Goal: Information Seeking & Learning: Learn about a topic

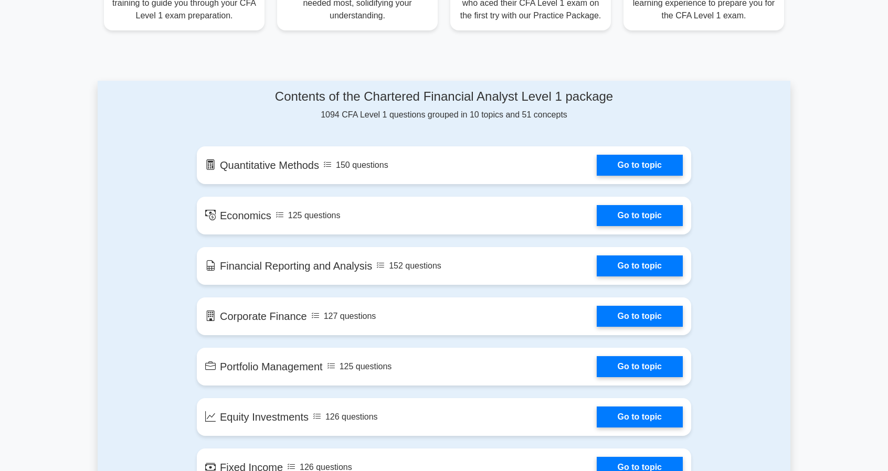
scroll to position [591, 0]
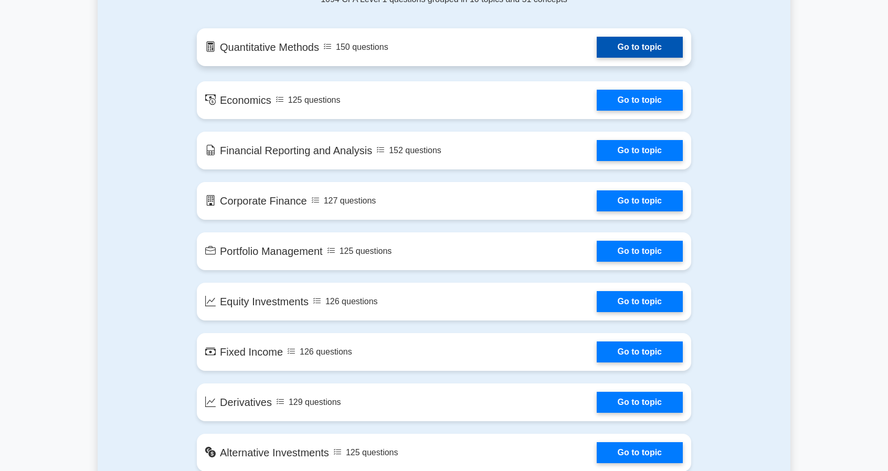
click at [597, 51] on link "Go to topic" at bounding box center [640, 47] width 86 height 21
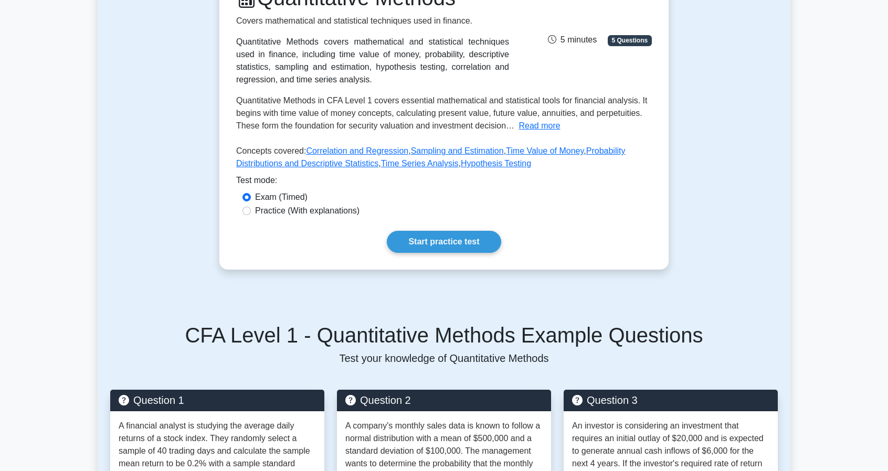
scroll to position [164, 0]
click at [316, 212] on label "Practice (With explanations)" at bounding box center [307, 210] width 104 height 13
click at [251, 212] on input "Practice (With explanations)" at bounding box center [246, 210] width 8 height 8
radio input "true"
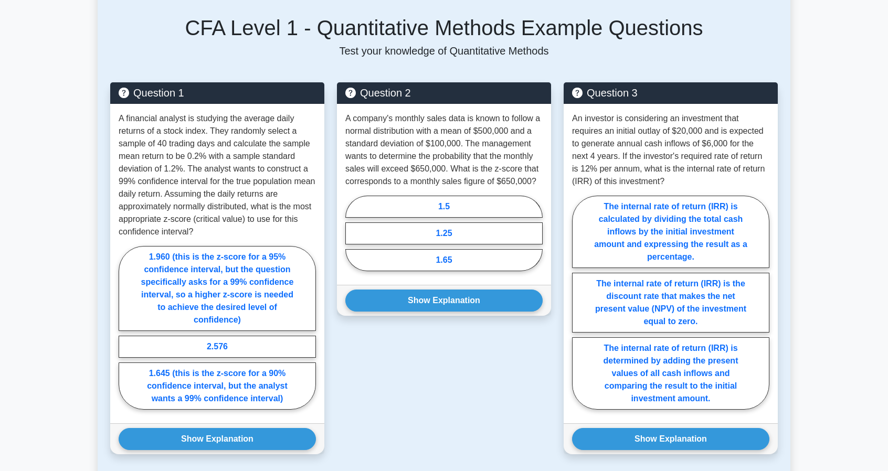
scroll to position [471, 0]
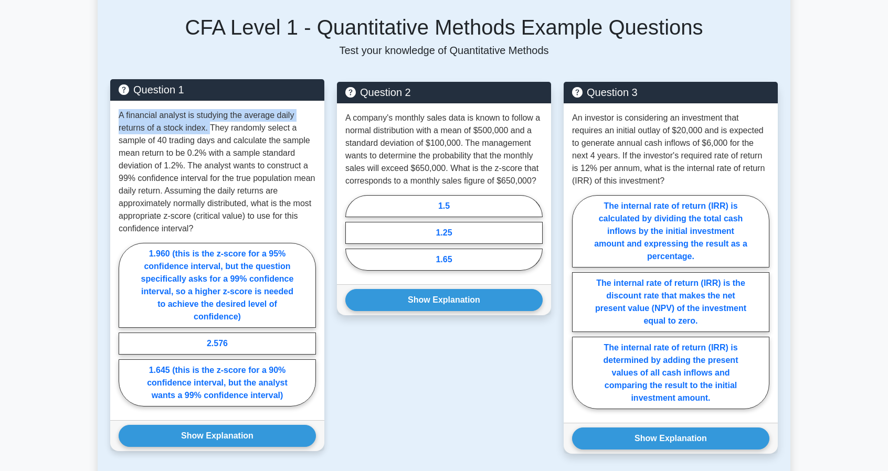
drag, startPoint x: 121, startPoint y: 111, endPoint x: 209, endPoint y: 129, distance: 90.4
click at [209, 129] on p "A financial analyst is studying the average daily returns of a stock index. The…" at bounding box center [217, 172] width 197 height 126
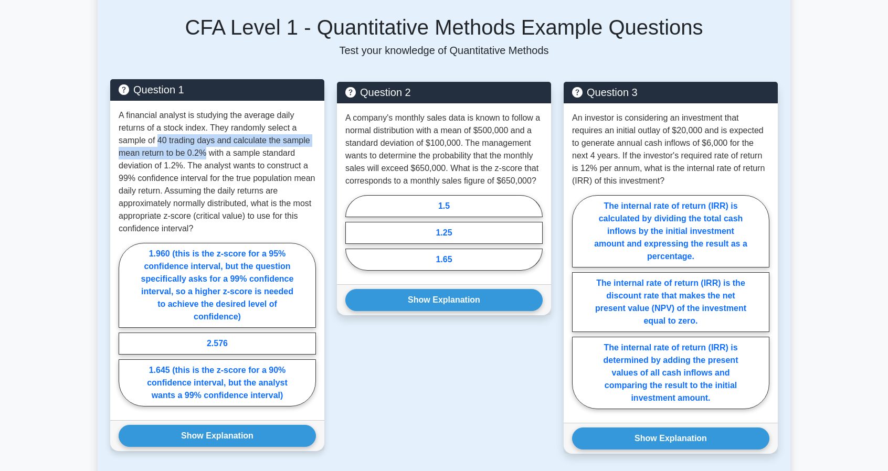
drag, startPoint x: 158, startPoint y: 140, endPoint x: 204, endPoint y: 149, distance: 46.5
click at [204, 149] on p "A financial analyst is studying the average daily returns of a stock index. The…" at bounding box center [217, 172] width 197 height 126
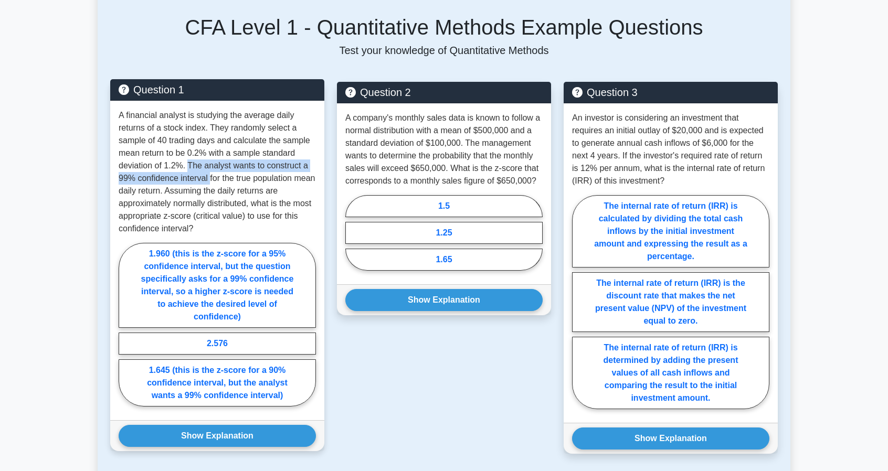
drag, startPoint x: 188, startPoint y: 161, endPoint x: 209, endPoint y: 175, distance: 25.0
click at [209, 175] on p "A financial analyst is studying the average daily returns of a stock index. The…" at bounding box center [217, 172] width 197 height 126
click at [235, 175] on p "A financial analyst is studying the average daily returns of a stock index. The…" at bounding box center [217, 172] width 197 height 126
drag, startPoint x: 235, startPoint y: 175, endPoint x: 176, endPoint y: 195, distance: 61.6
click at [176, 195] on p "A financial analyst is studying the average daily returns of a stock index. The…" at bounding box center [217, 172] width 197 height 126
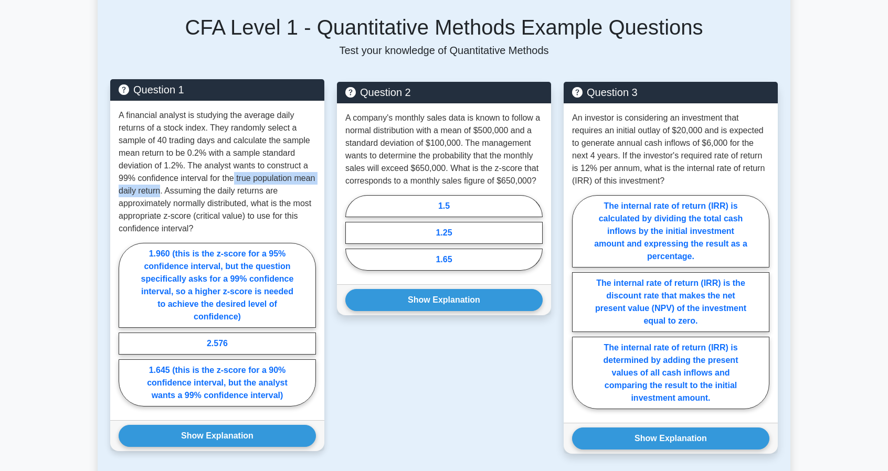
click at [176, 195] on p "A financial analyst is studying the average daily returns of a stock index. The…" at bounding box center [217, 172] width 197 height 126
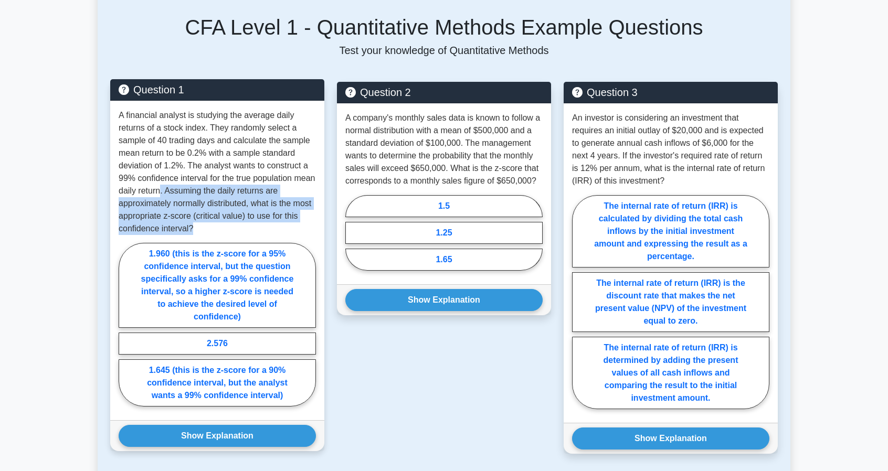
drag, startPoint x: 184, startPoint y: 193, endPoint x: 204, endPoint y: 231, distance: 43.2
click at [204, 231] on p "A financial analyst is studying the average daily returns of a stock index. The…" at bounding box center [217, 172] width 197 height 126
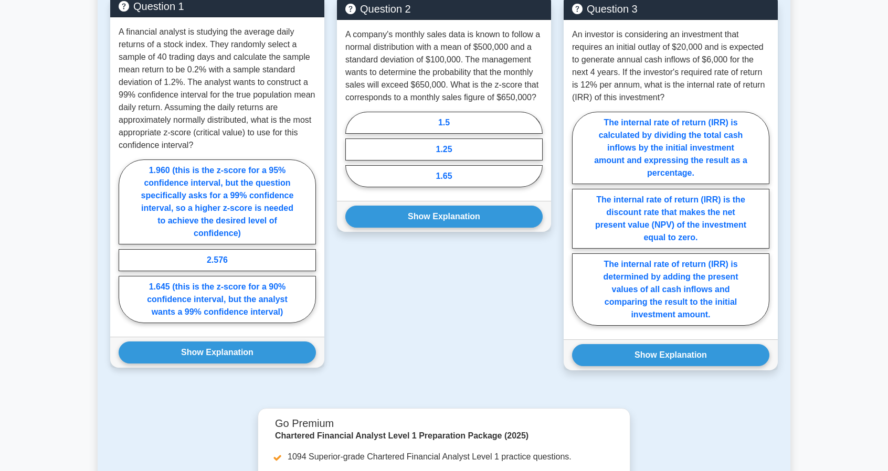
scroll to position [560, 0]
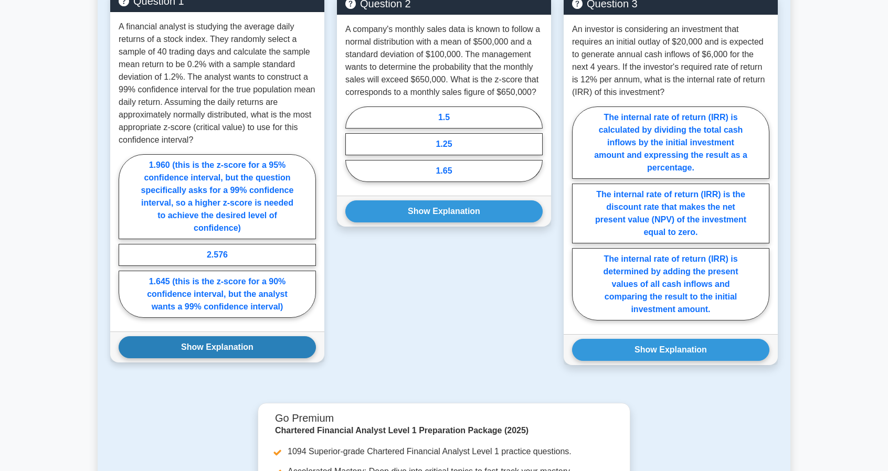
click at [198, 356] on button "Show Explanation" at bounding box center [217, 347] width 197 height 22
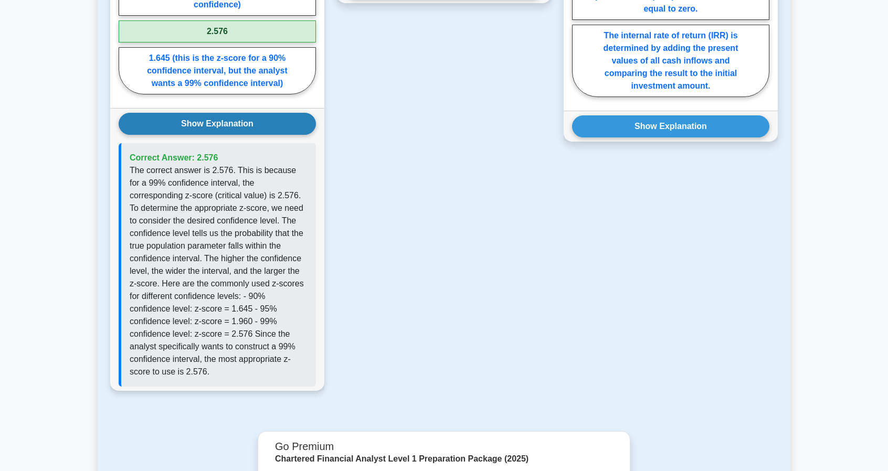
scroll to position [785, 0]
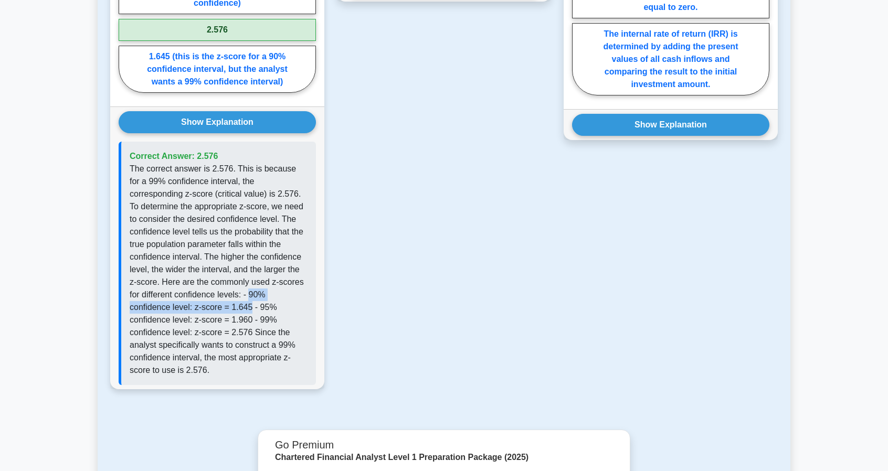
drag, startPoint x: 202, startPoint y: 292, endPoint x: 179, endPoint y: 305, distance: 26.1
click at [179, 305] on p "The correct answer is 2.576. This is because for a 99% confidence interval, the…" at bounding box center [219, 270] width 178 height 214
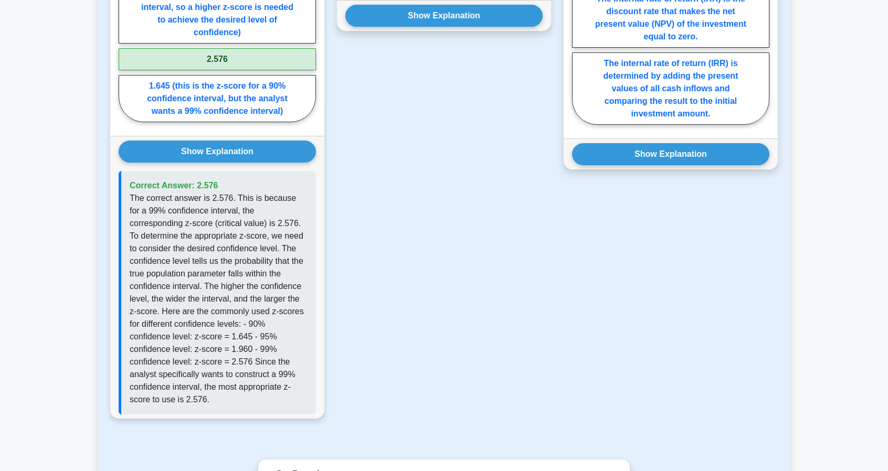
scroll to position [755, 0]
click at [228, 371] on p "The correct answer is 2.576. This is because for a 99% confidence interval, the…" at bounding box center [219, 300] width 178 height 214
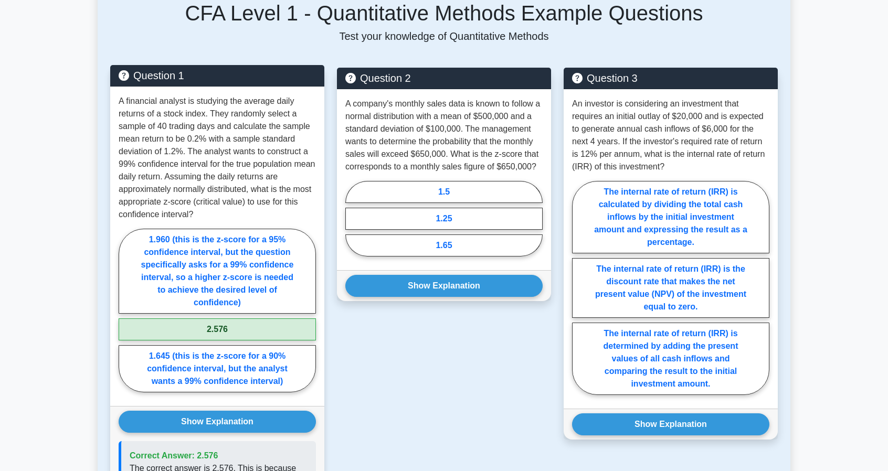
scroll to position [486, 0]
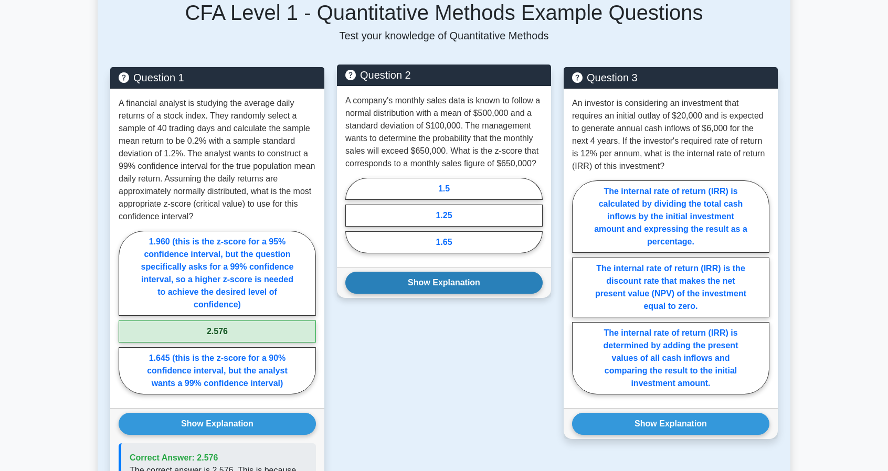
click at [395, 293] on div "Show Explanation Correct Answer: 1.5" at bounding box center [444, 282] width 214 height 31
click at [397, 284] on button "Show Explanation" at bounding box center [443, 283] width 197 height 22
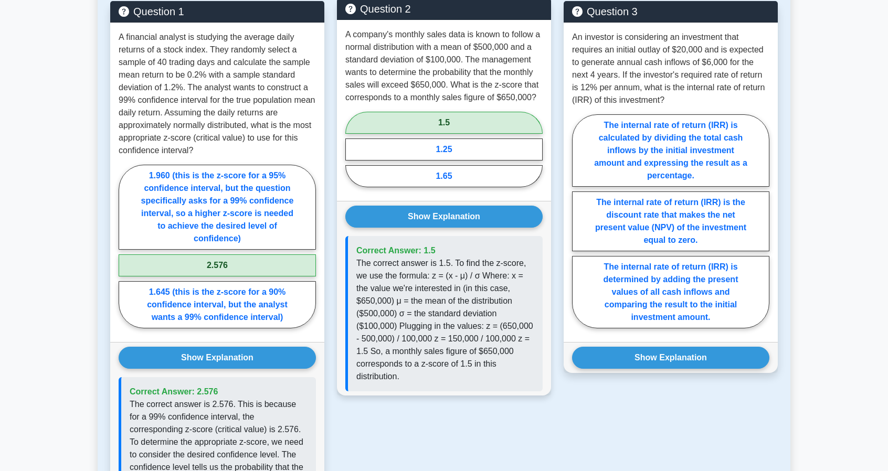
scroll to position [552, 0]
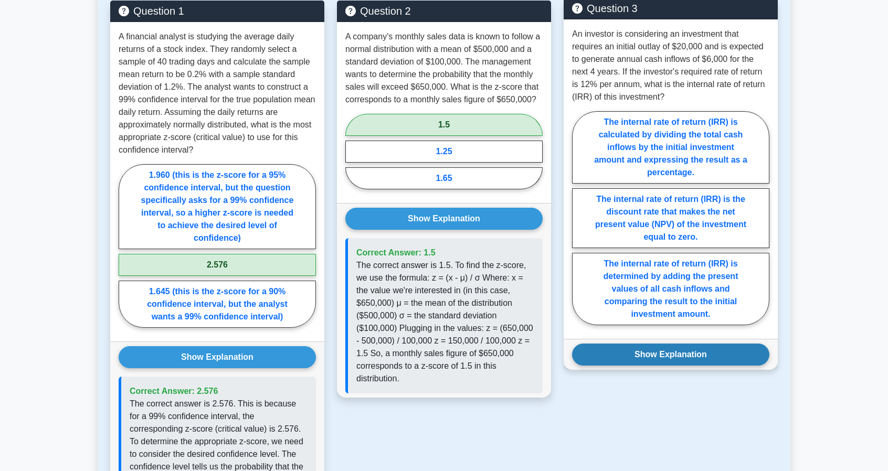
click at [648, 363] on button "Show Explanation" at bounding box center [670, 355] width 197 height 22
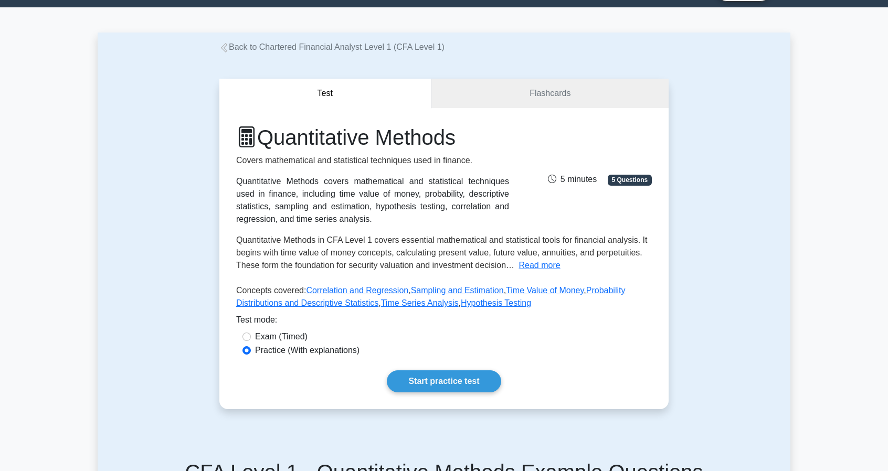
scroll to position [0, 0]
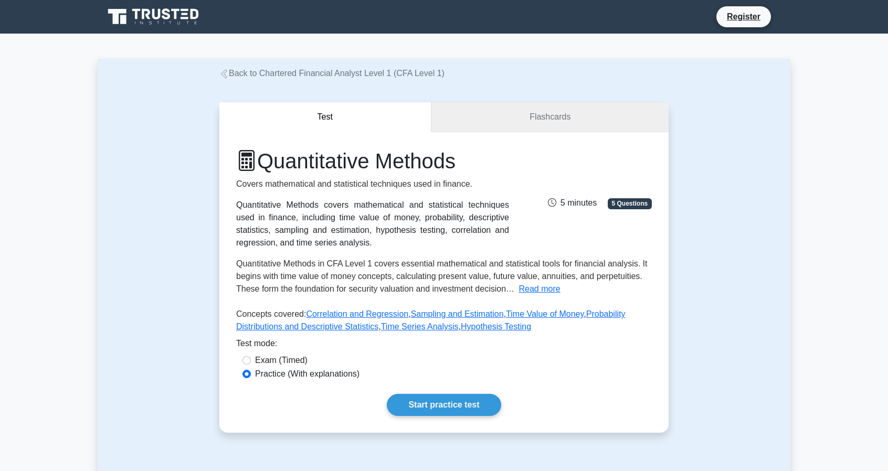
click at [522, 119] on link "Flashcards" at bounding box center [549, 117] width 237 height 30
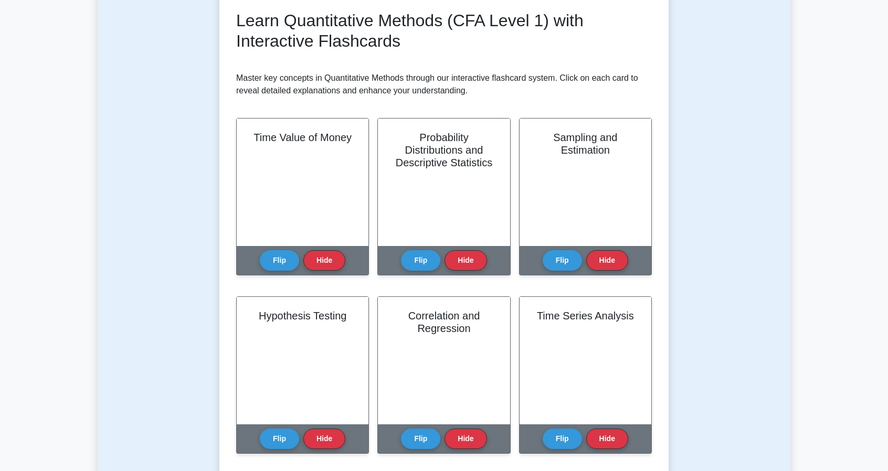
scroll to position [147, 0]
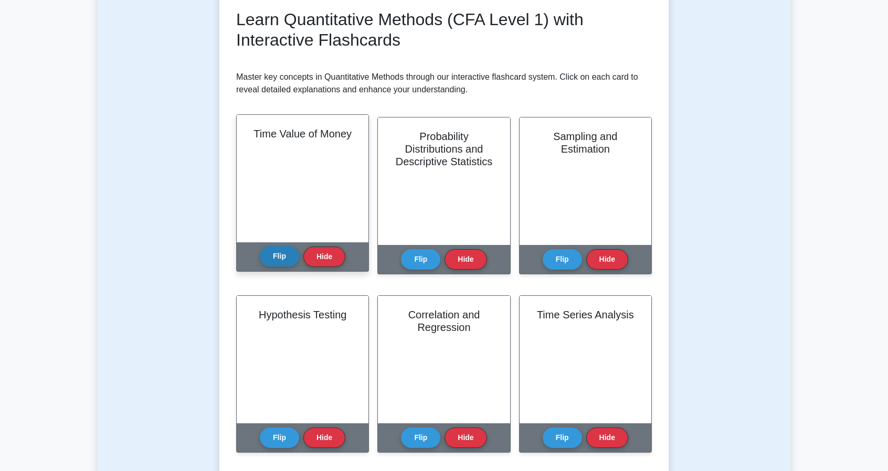
click at [279, 261] on button "Flip" at bounding box center [279, 256] width 39 height 20
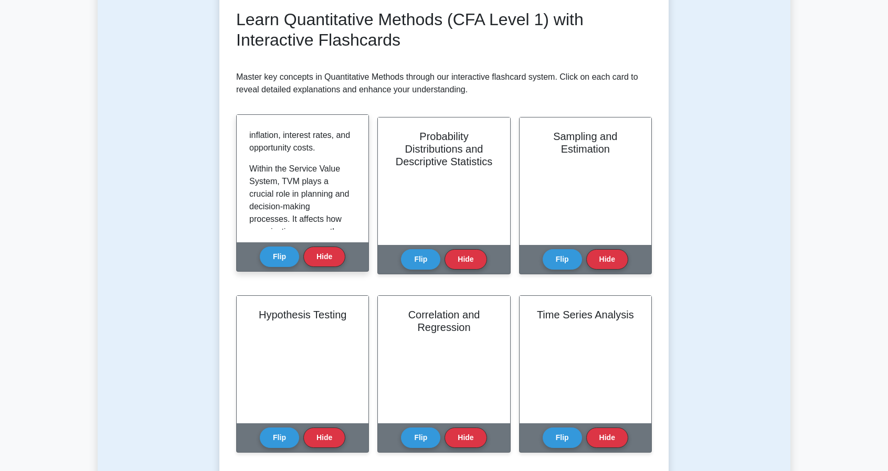
scroll to position [208, 0]
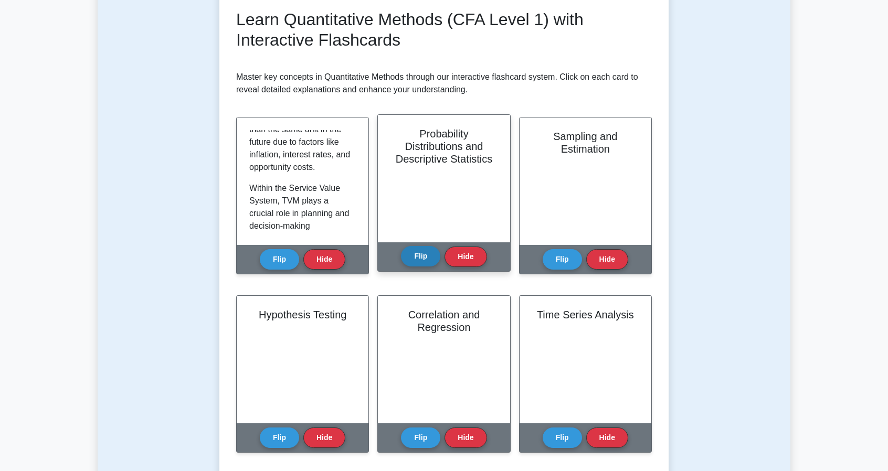
click at [419, 251] on button "Flip" at bounding box center [420, 256] width 39 height 20
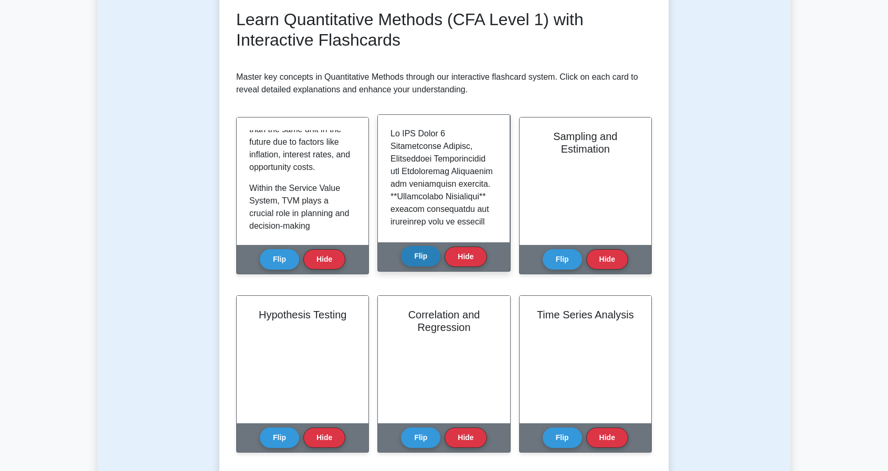
click at [419, 251] on button "Flip" at bounding box center [420, 256] width 39 height 20
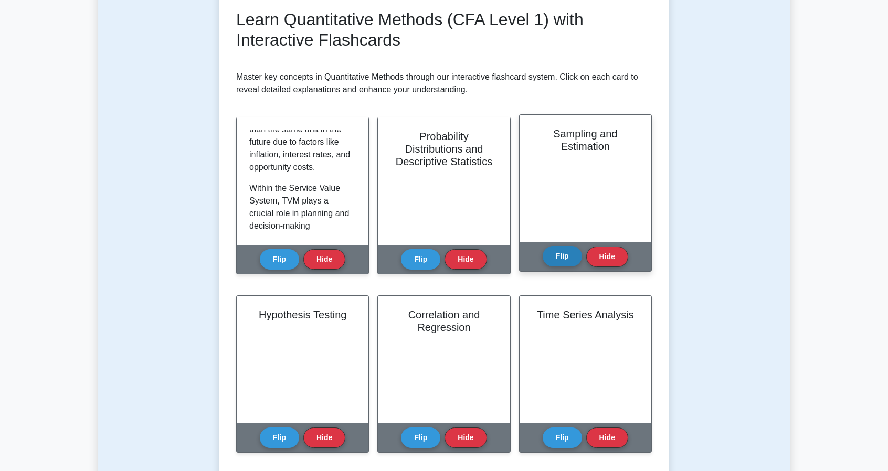
click at [558, 254] on button "Flip" at bounding box center [562, 256] width 39 height 20
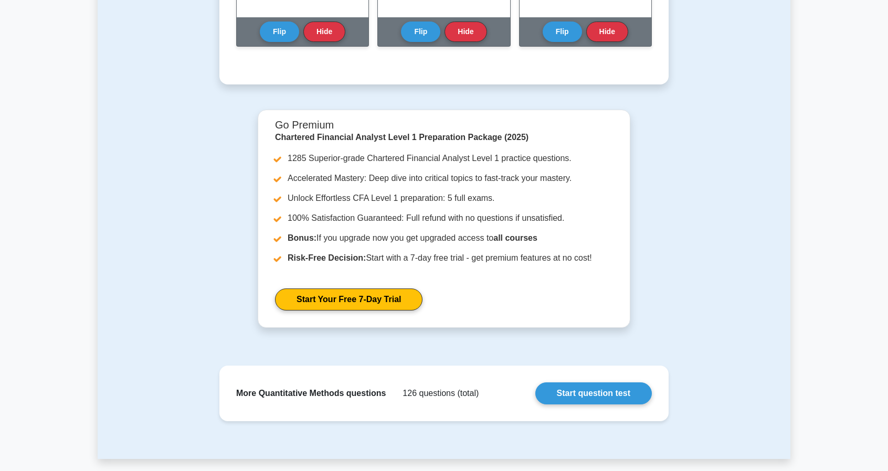
scroll to position [556, 0]
